Goal: Navigation & Orientation: Find specific page/section

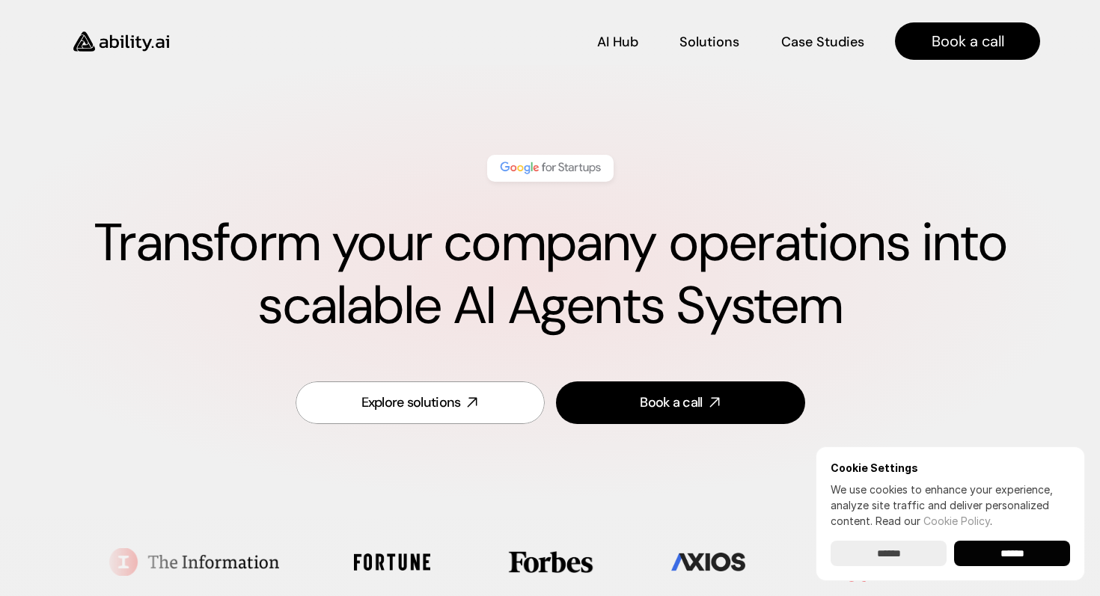
click at [1028, 554] on input "******" at bounding box center [1012, 553] width 116 height 25
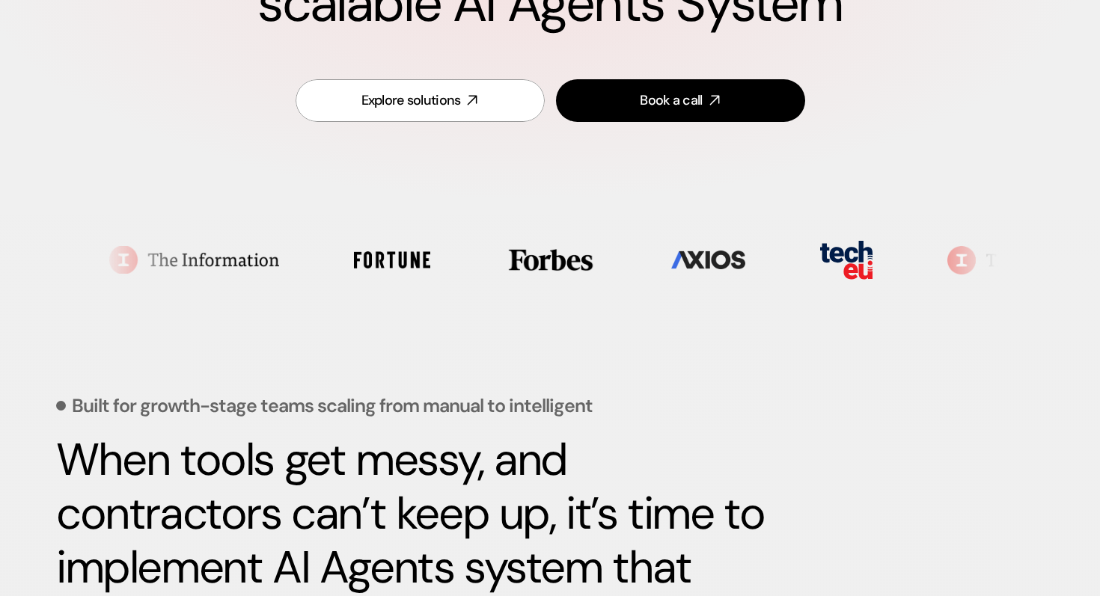
scroll to position [303, 0]
drag, startPoint x: 756, startPoint y: 257, endPoint x: 593, endPoint y: 246, distance: 164.2
click at [593, 246] on ul at bounding box center [518, 259] width 881 height 76
drag, startPoint x: 678, startPoint y: 251, endPoint x: 826, endPoint y: 272, distance: 149.7
click at [826, 272] on ul at bounding box center [453, 259] width 881 height 76
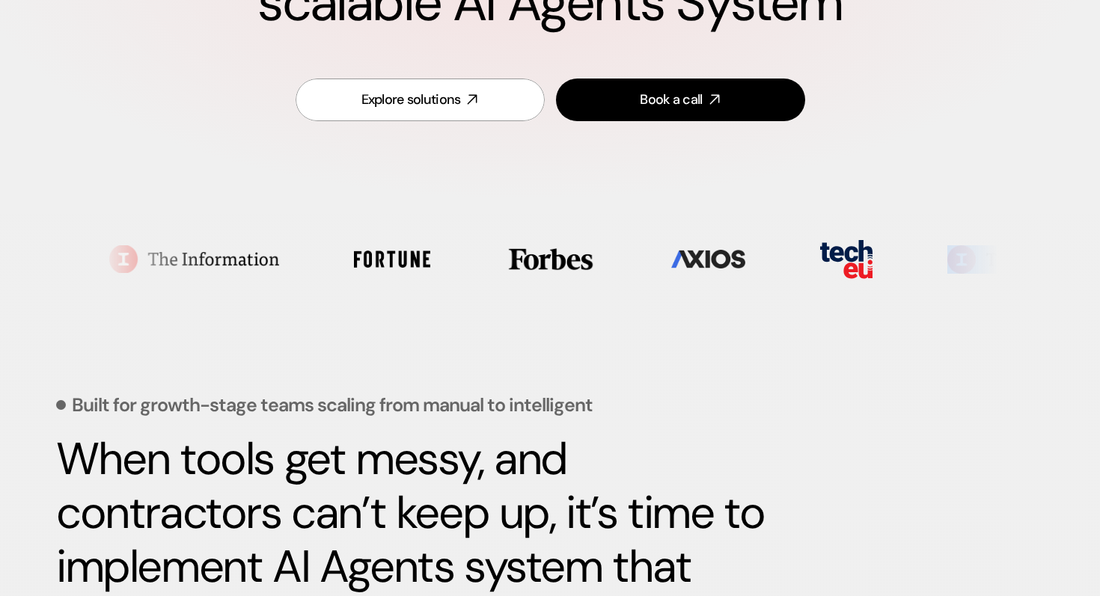
click at [862, 272] on img at bounding box center [947, 259] width 170 height 28
click at [826, 272] on img at bounding box center [895, 259] width 170 height 28
click at [840, 258] on section at bounding box center [550, 259] width 896 height 91
click at [878, 249] on section at bounding box center [550, 259] width 896 height 91
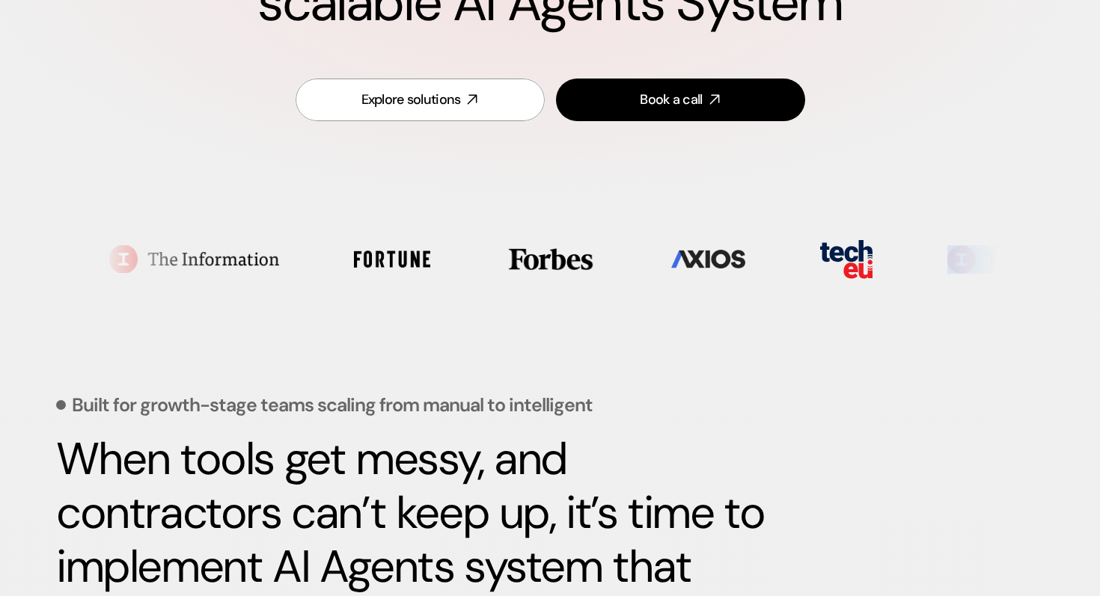
click at [878, 249] on section at bounding box center [550, 259] width 896 height 91
